Goal: Transaction & Acquisition: Download file/media

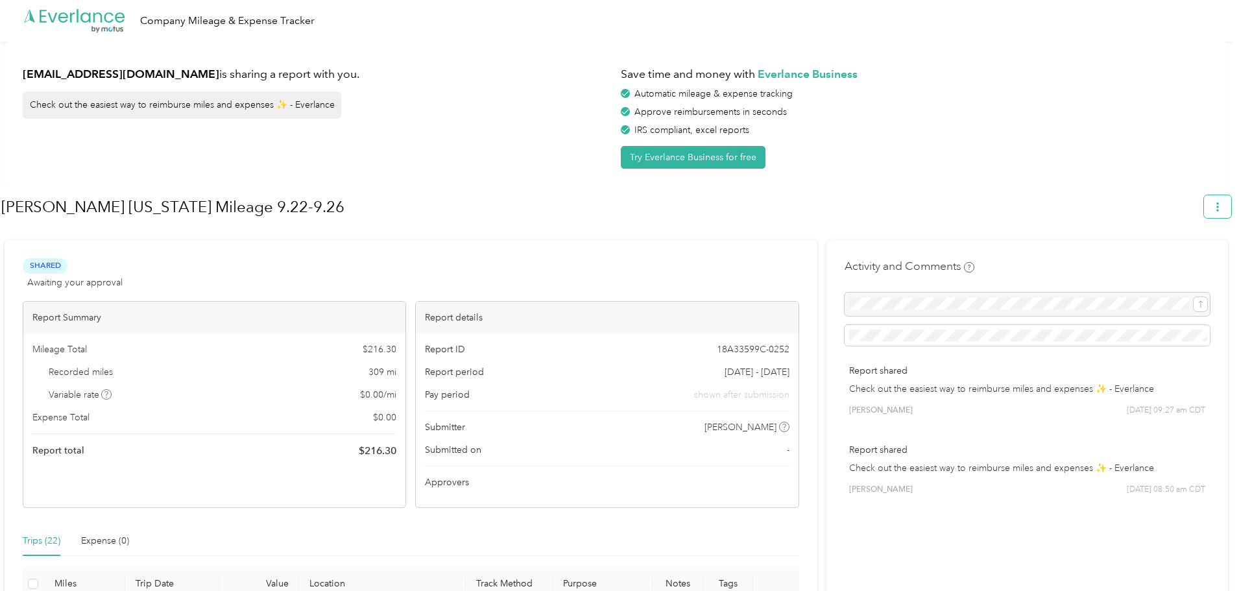
click at [1222, 208] on icon "button" at bounding box center [1217, 206] width 9 height 9
click at [1167, 261] on span "Download" at bounding box center [1187, 268] width 43 height 14
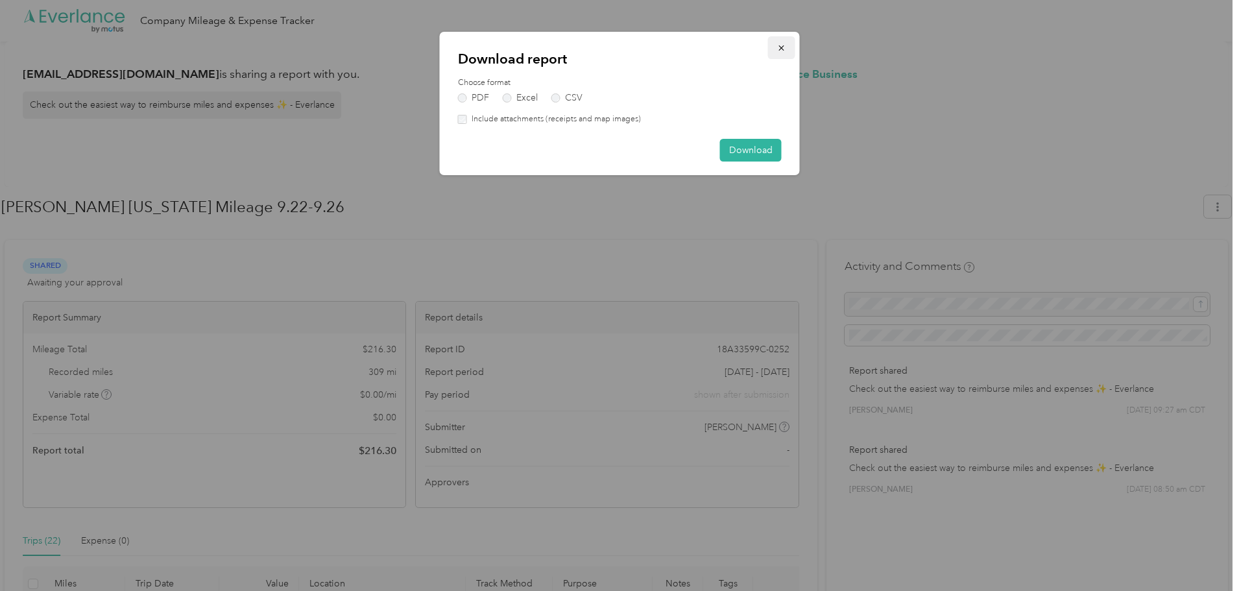
click at [784, 50] on icon "button" at bounding box center [781, 47] width 5 height 5
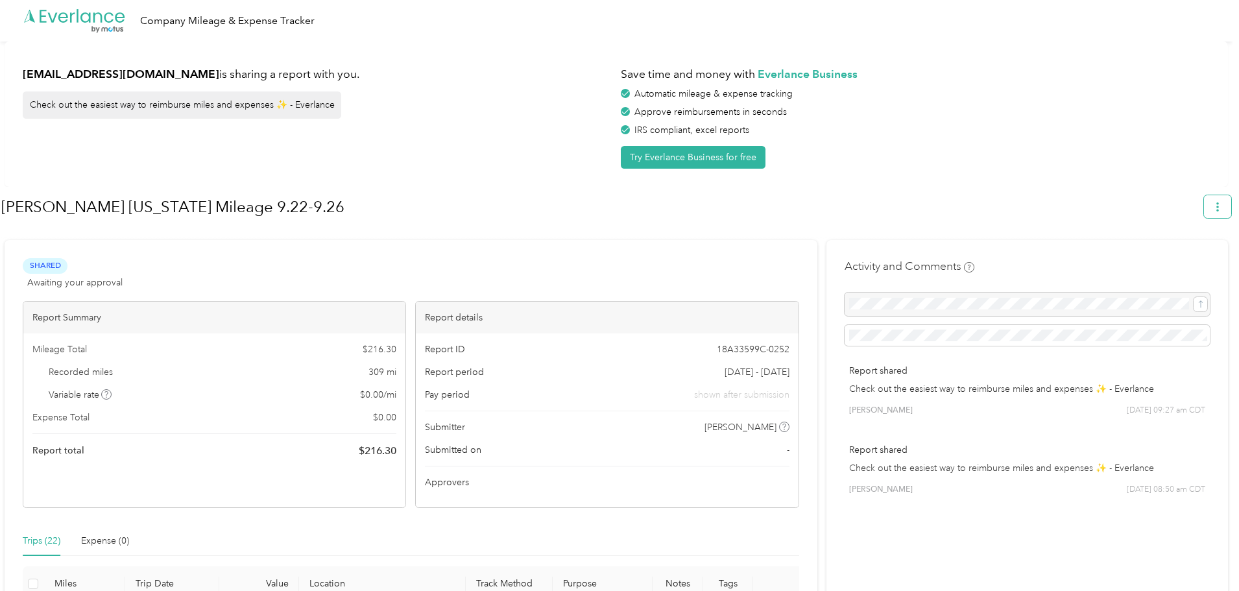
click at [1222, 209] on icon "button" at bounding box center [1217, 206] width 9 height 9
click at [1179, 261] on span "Download" at bounding box center [1187, 268] width 43 height 14
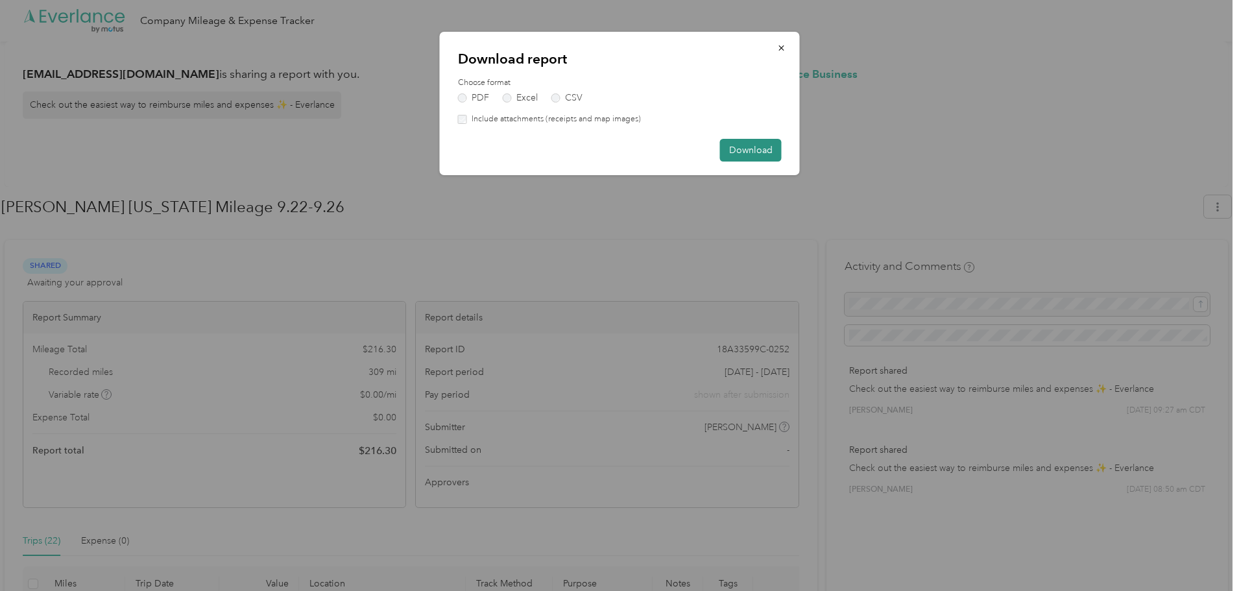
click at [741, 147] on button "Download" at bounding box center [751, 150] width 62 height 23
